Goal: Task Accomplishment & Management: Manage account settings

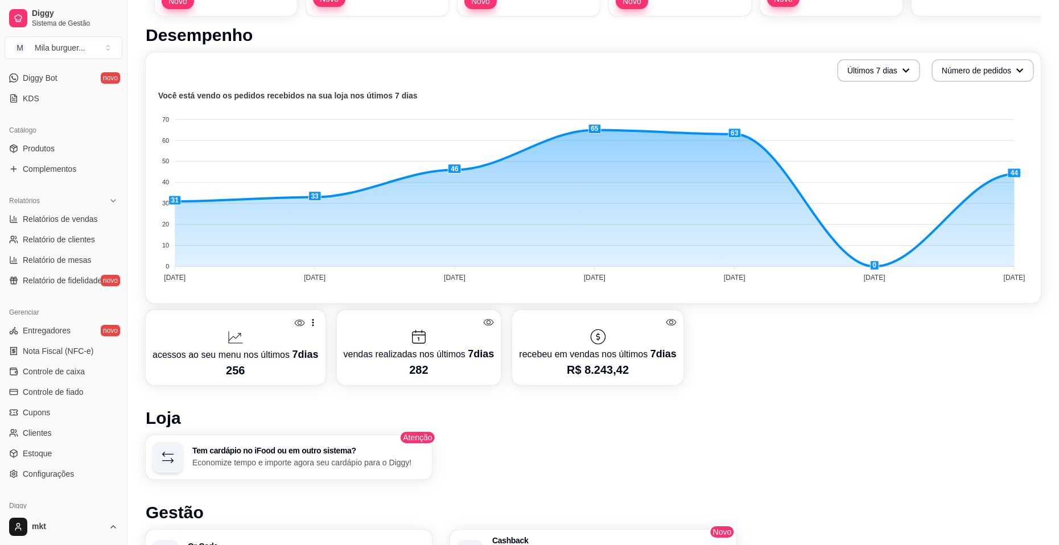
scroll to position [217, 0]
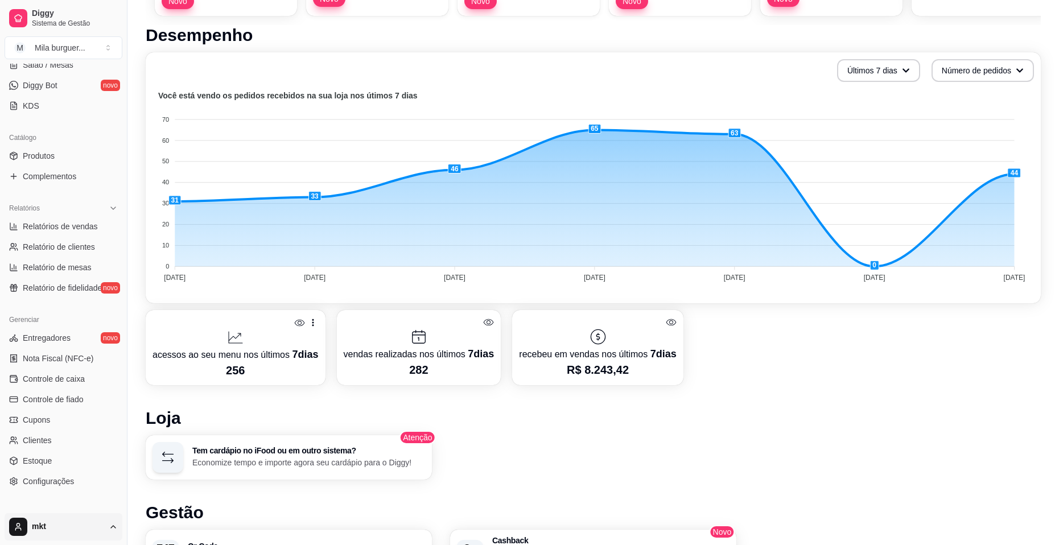
click at [110, 317] on html "Diggy Sistema de Gestão M Mila burguer ... Loja aberta Diggy Pro + 30 até 03/10…" at bounding box center [529, 44] width 1059 height 545
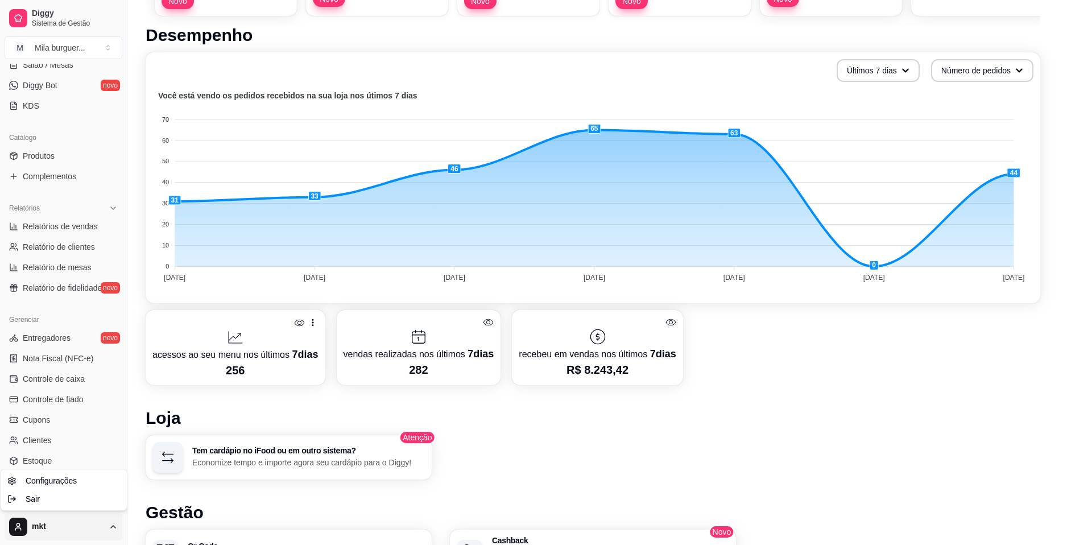
click at [110, 317] on html "Diggy Sistema de Gestão M Mila burguer ... Loja aberta Diggy Pro + 30 até 03/10…" at bounding box center [533, 44] width 1067 height 545
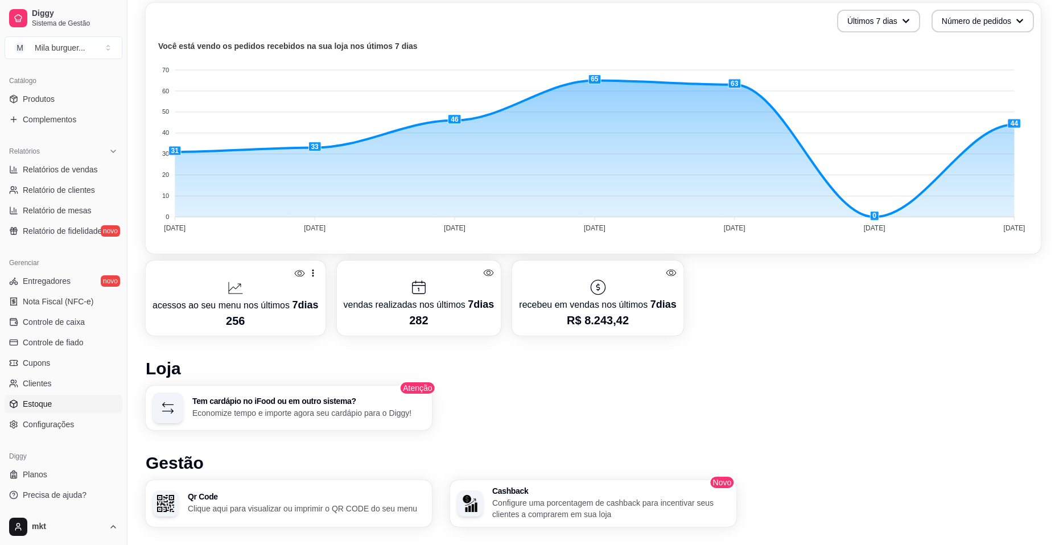
scroll to position [284, 0]
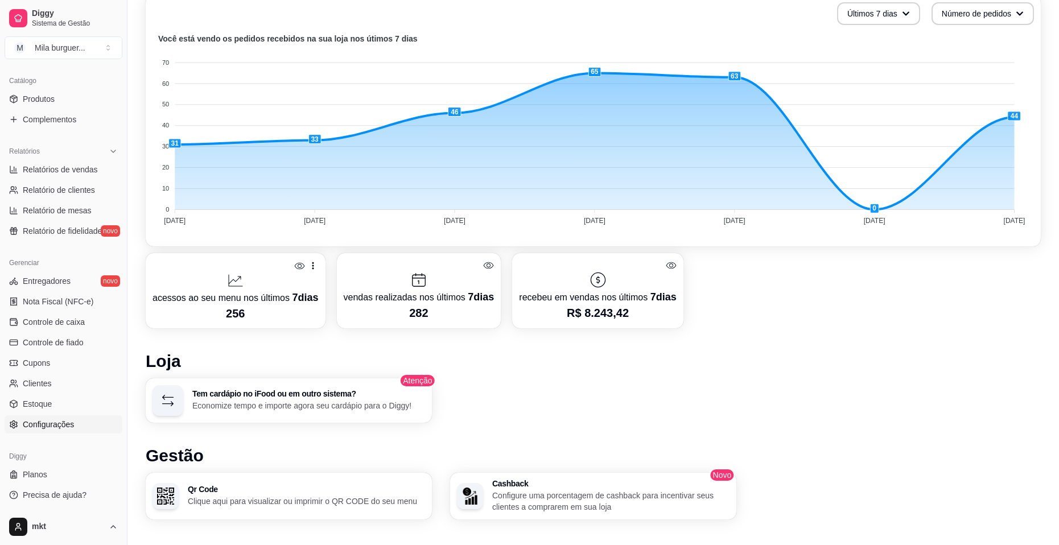
click at [42, 425] on span "Configurações" at bounding box center [48, 424] width 51 height 11
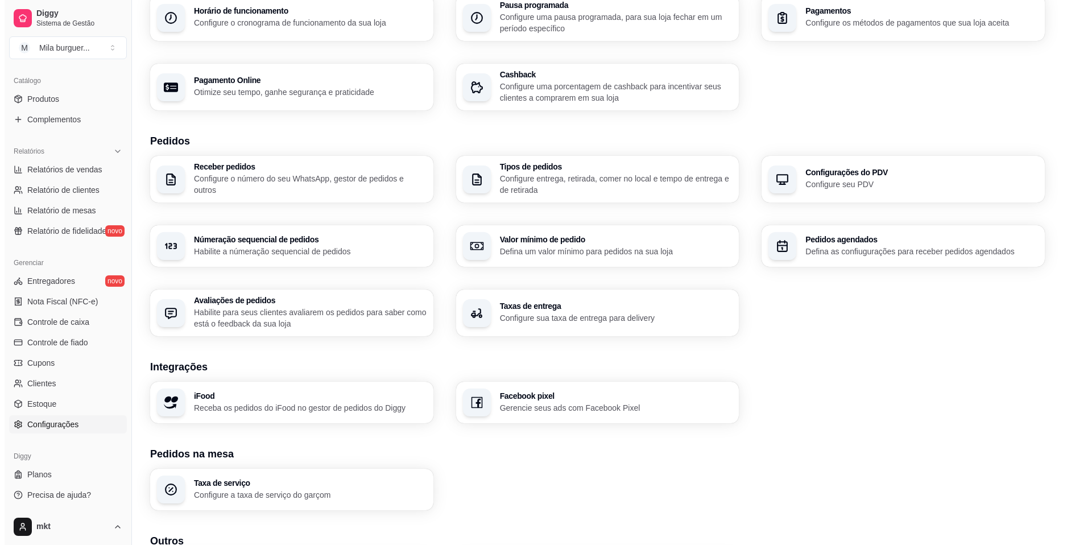
scroll to position [171, 0]
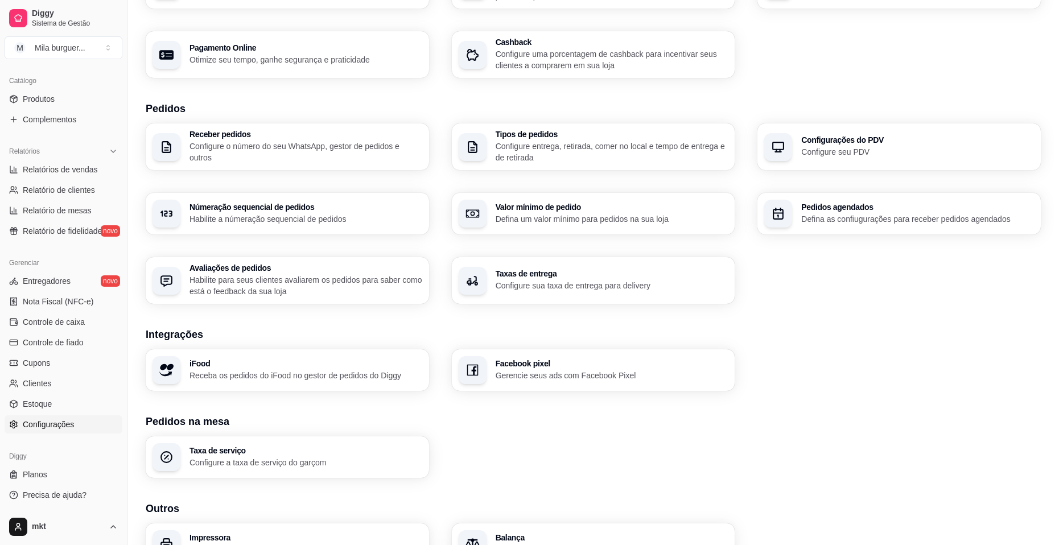
click at [514, 372] on p "Gerencie seus ads com Facebook Pixel" at bounding box center [612, 375] width 233 height 11
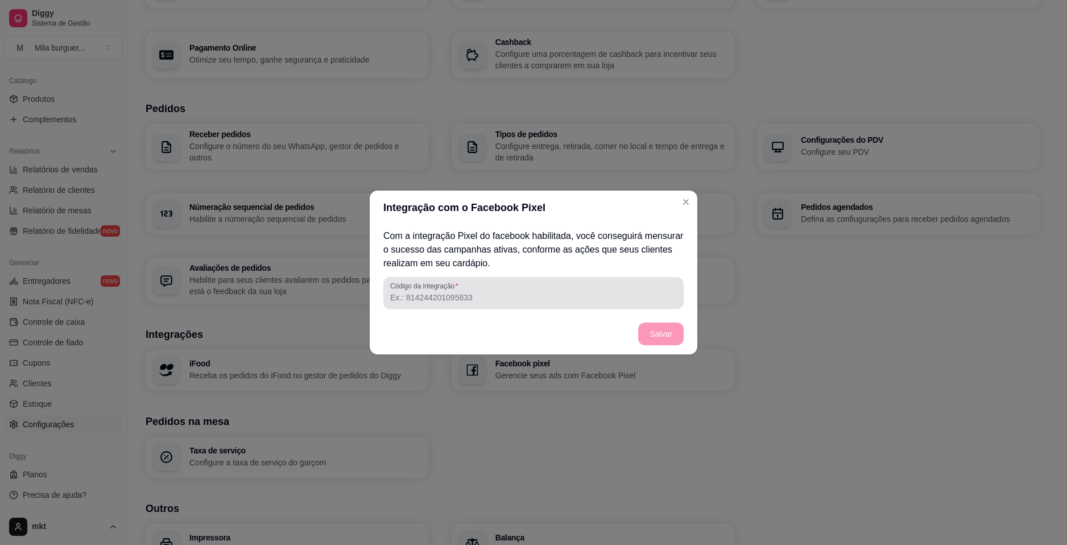
click at [440, 303] on div at bounding box center [533, 293] width 287 height 23
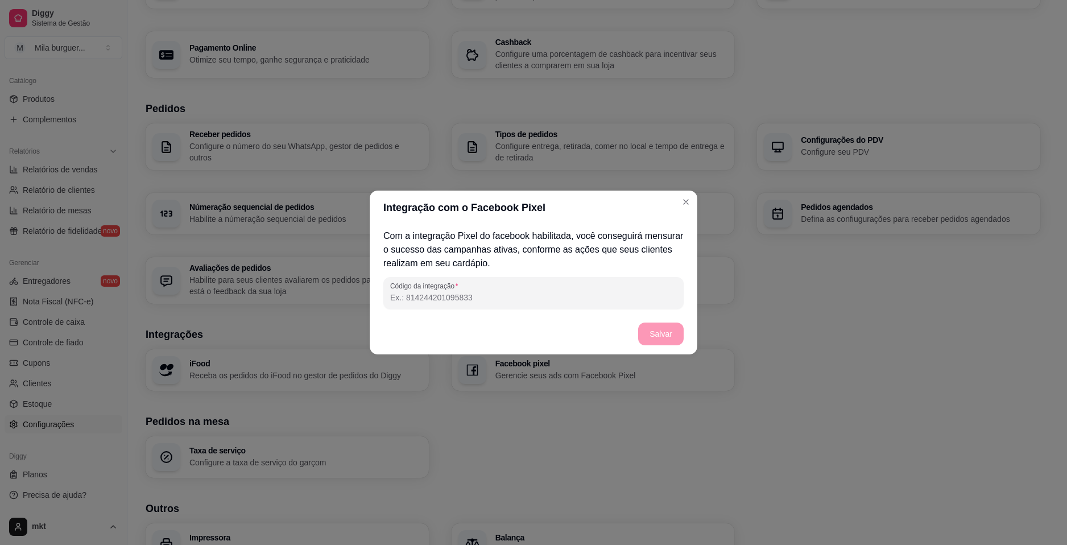
paste input "423119794178533176308560"
click at [570, 327] on footer "Salvar" at bounding box center [534, 334] width 328 height 41
click at [523, 295] on input "423119794178533176308560" at bounding box center [533, 297] width 287 height 11
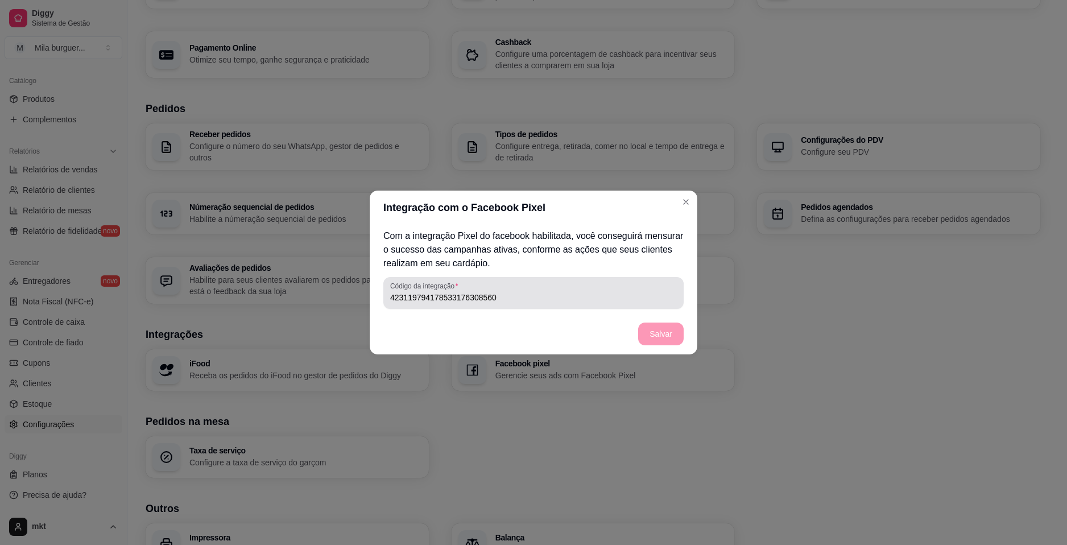
click at [489, 291] on div "423119794178533176308560" at bounding box center [533, 293] width 287 height 23
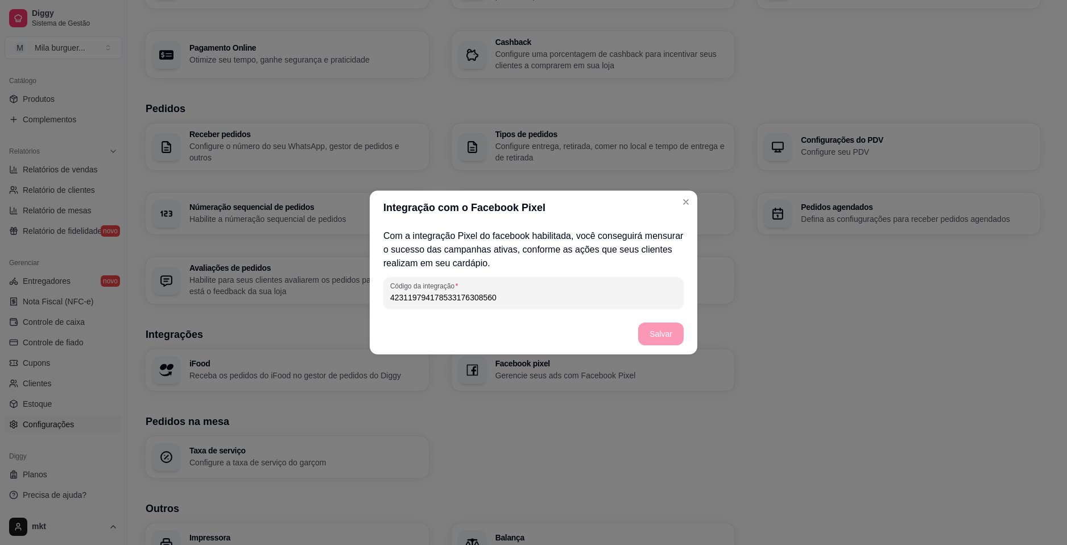
click at [483, 296] on input "423119794178533176308560" at bounding box center [533, 297] width 287 height 11
click at [481, 298] on input "423119794178533176308560" at bounding box center [533, 297] width 287 height 11
paste input "[CREDIT_CARD_NUMBER]"
type input "[CREDIT_CARD_NUMBER]"
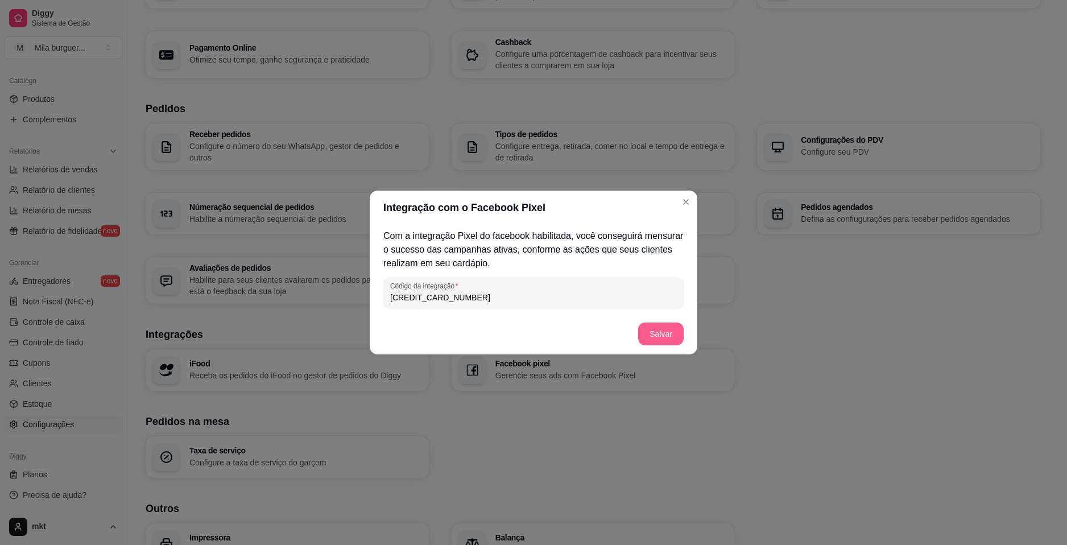
click at [666, 336] on button "Salvar" at bounding box center [661, 334] width 46 height 23
